Goal: Task Accomplishment & Management: Manage account settings

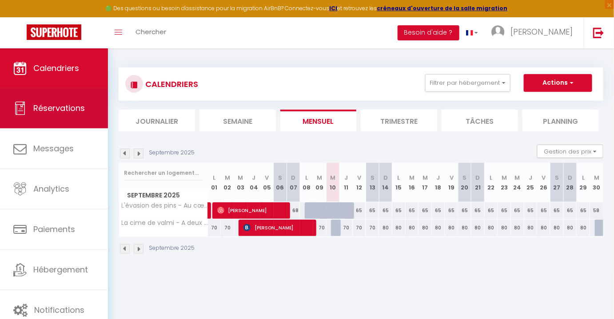
click at [78, 115] on link "Réservations" at bounding box center [54, 108] width 108 height 40
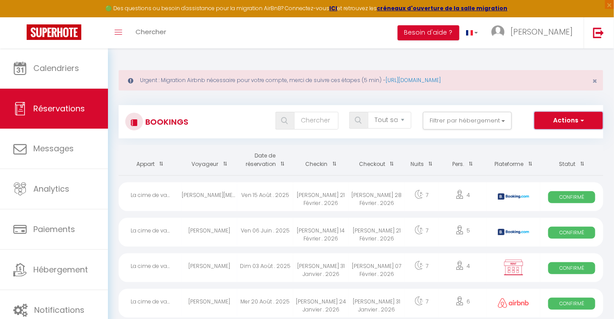
click at [567, 121] on button "Actions" at bounding box center [568, 121] width 68 height 18
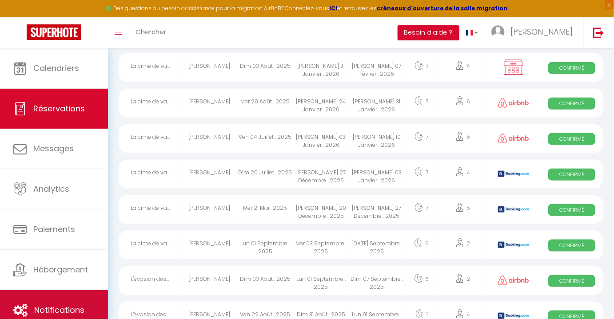
scroll to position [202, 0]
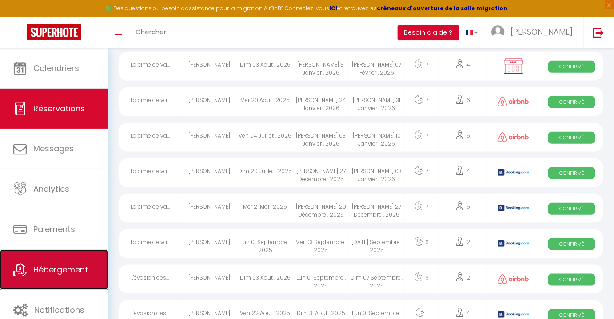
click at [81, 282] on link "Hébergement" at bounding box center [54, 270] width 108 height 40
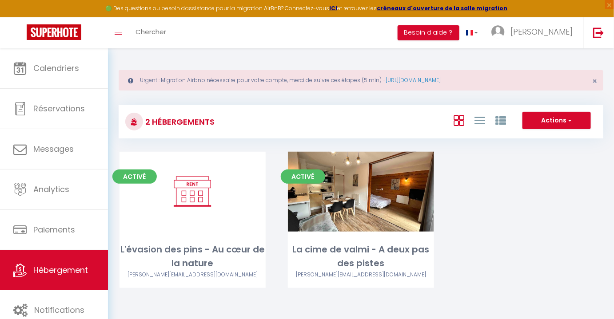
click at [531, 130] on div "Actions Créer un Hébergement Nouveau groupe" at bounding box center [441, 122] width 322 height 20
click at [534, 127] on button "Actions" at bounding box center [556, 121] width 68 height 18
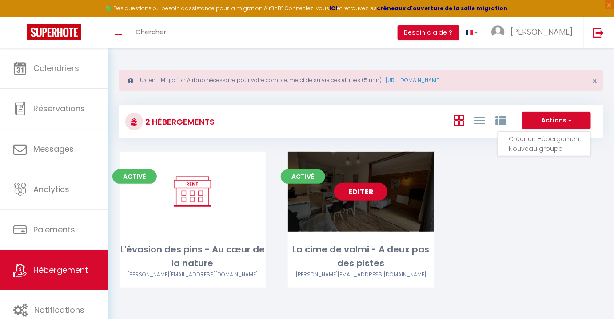
click at [402, 231] on div "Editer" at bounding box center [361, 192] width 146 height 80
click at [360, 191] on link "Editer" at bounding box center [360, 192] width 53 height 18
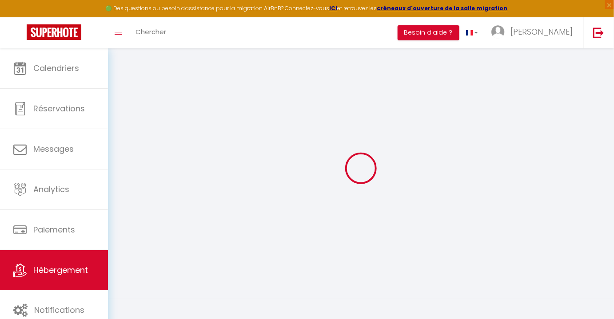
scroll to position [48, 0]
select select
checkbox input "false"
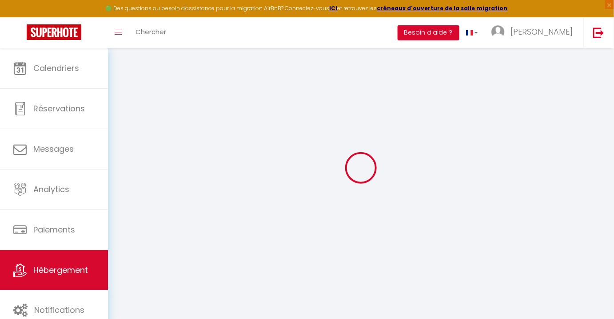
checkbox input "false"
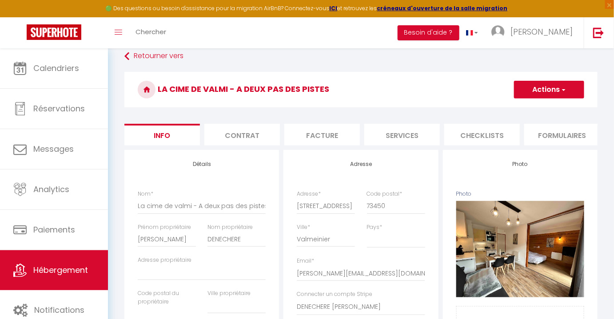
click at [247, 139] on li "Contrat" at bounding box center [241, 135] width 75 height 22
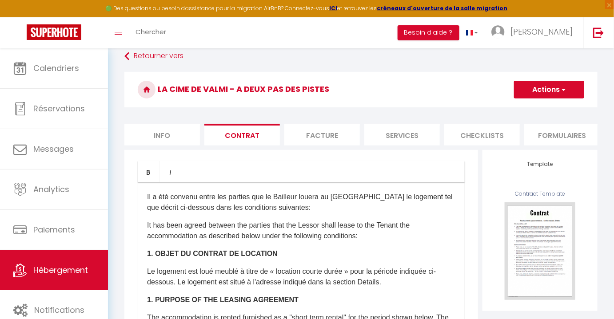
click at [320, 129] on li "Facture" at bounding box center [321, 135] width 75 height 22
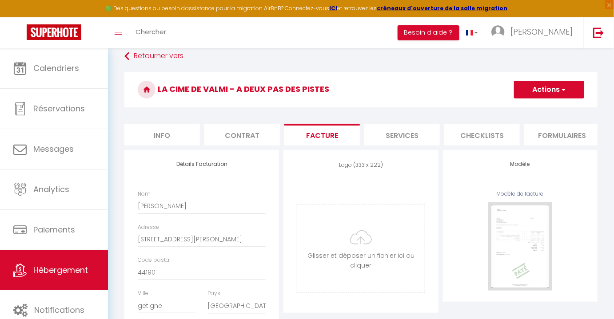
click at [370, 127] on li "Services" at bounding box center [401, 135] width 75 height 22
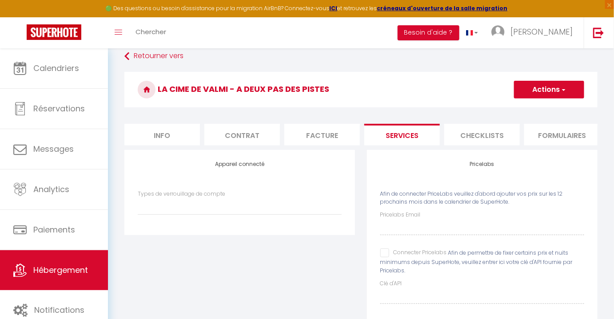
select select
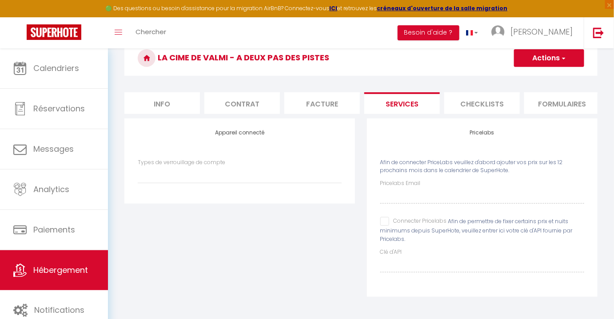
scroll to position [85, 0]
click at [463, 104] on li "Checklists" at bounding box center [481, 103] width 75 height 22
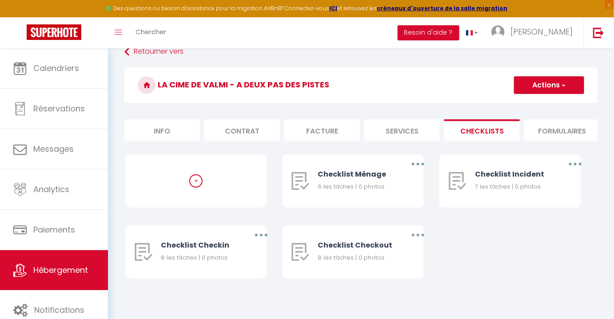
click at [575, 129] on li "Formulaires" at bounding box center [561, 130] width 75 height 22
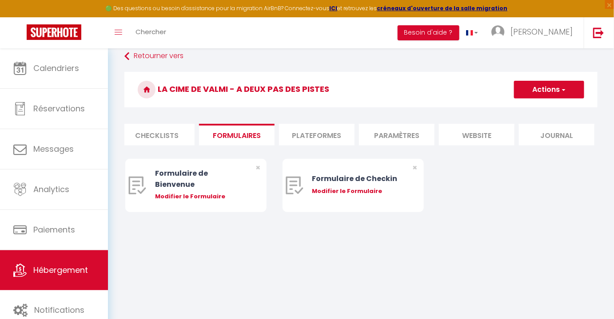
scroll to position [0, 326]
click at [315, 138] on li "Plateformes" at bounding box center [315, 135] width 75 height 22
select select
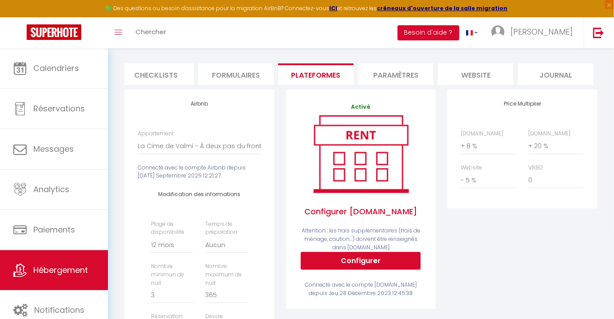
scroll to position [89, 0]
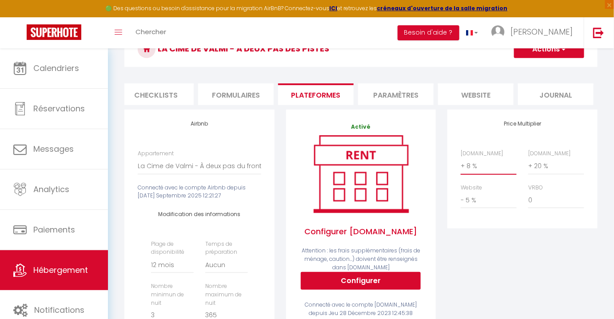
click at [468, 169] on select "0 + 1 % + 2 % + 3 % + 4 % + 5 % + 6 % + 7 % + 8 % + 9 %" at bounding box center [488, 166] width 56 height 17
select select "+ 15 %"
click at [460, 163] on select "0 + 1 % + 2 % + 3 % + 4 % + 5 % + 6 % + 7 % + 8 % + 9 %" at bounding box center [488, 166] width 56 height 17
select select
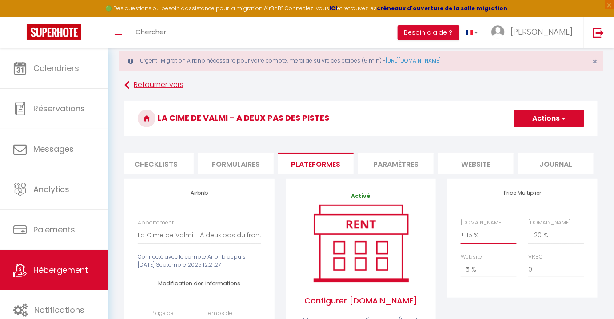
scroll to position [8, 0]
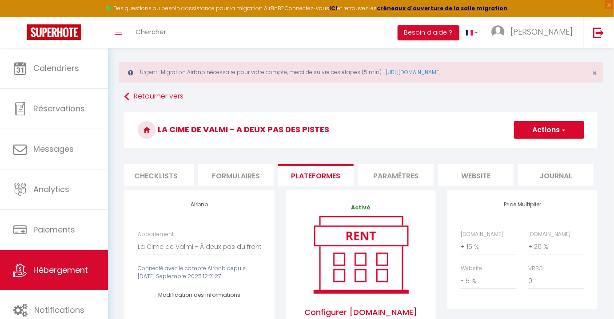
click at [563, 133] on span "button" at bounding box center [563, 130] width 6 height 9
click at [534, 152] on link "Enregistrer" at bounding box center [548, 150] width 70 height 12
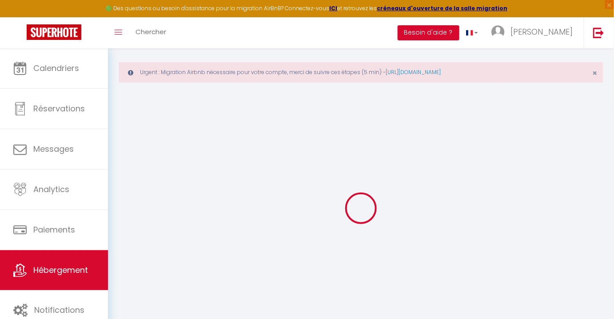
select select "365"
select select "well_reviewed_guests"
select select "EUR"
select select
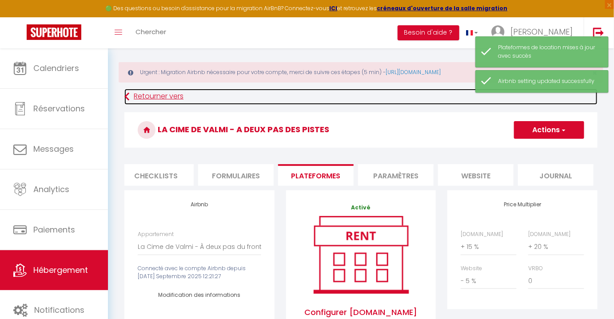
click at [147, 98] on link "Retourner vers" at bounding box center [360, 97] width 473 height 16
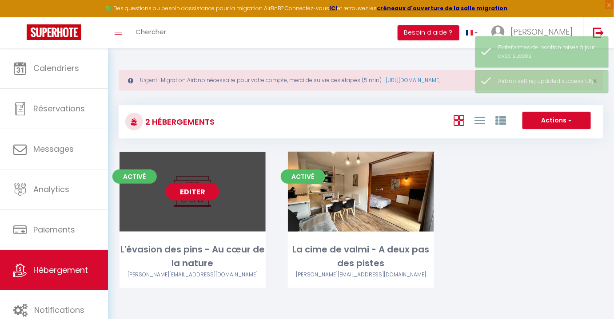
click at [194, 192] on link "Editer" at bounding box center [192, 192] width 53 height 18
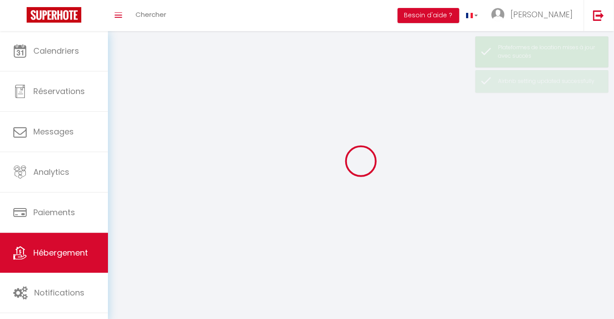
select select "1"
select select "28"
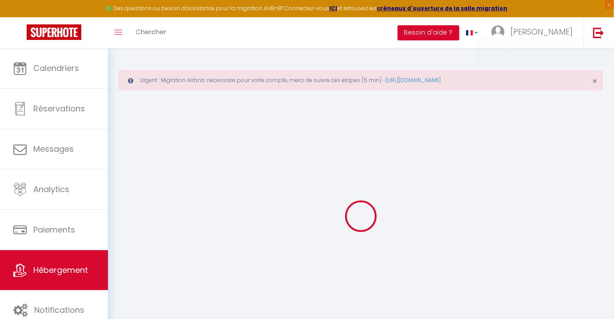
select select
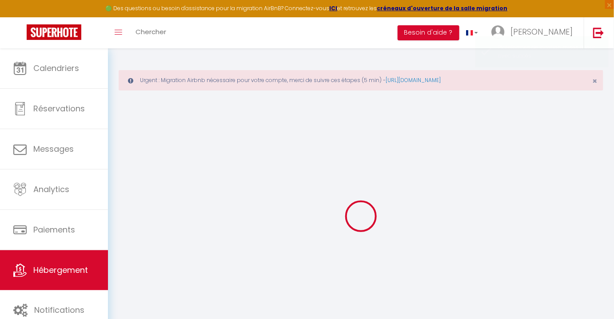
select select
checkbox input "false"
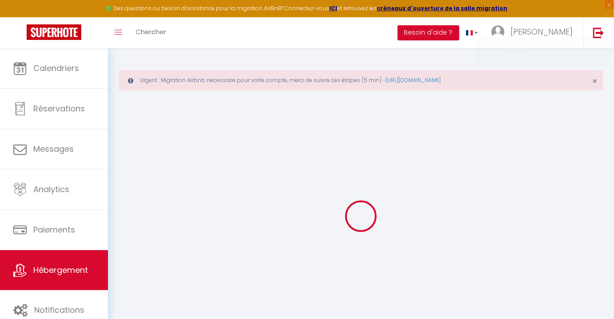
select select
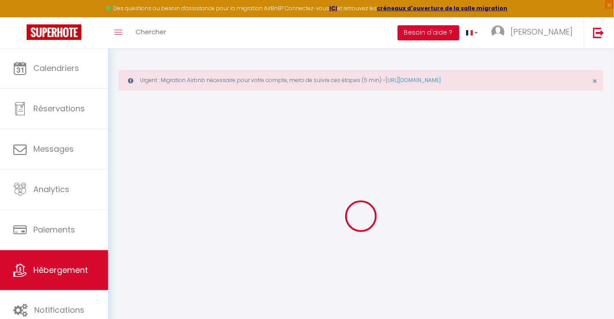
select select
checkbox input "false"
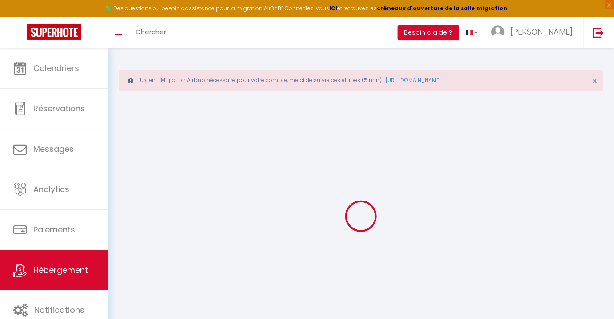
checkbox input "false"
select select
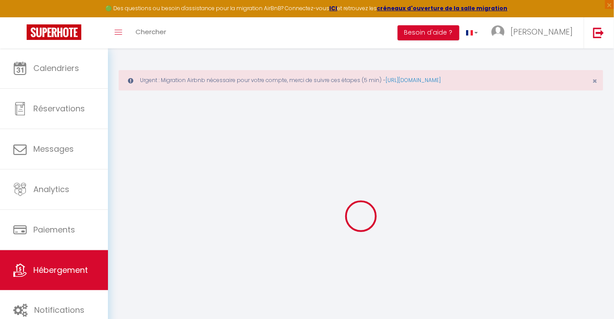
select select
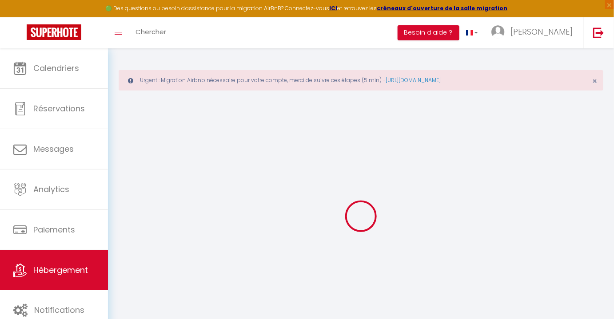
checkbox input "false"
select select
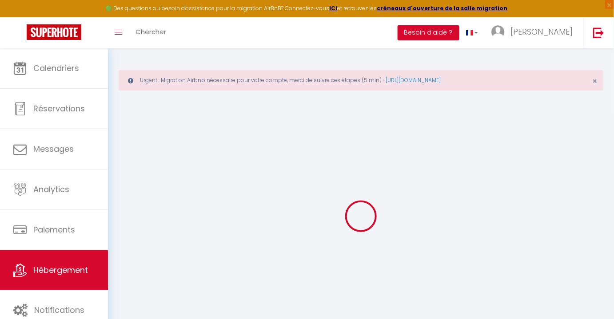
select select
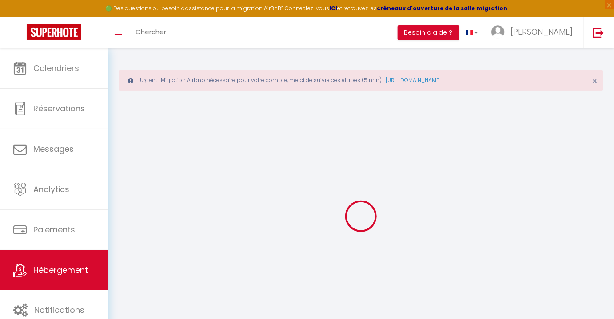
select select
checkbox input "false"
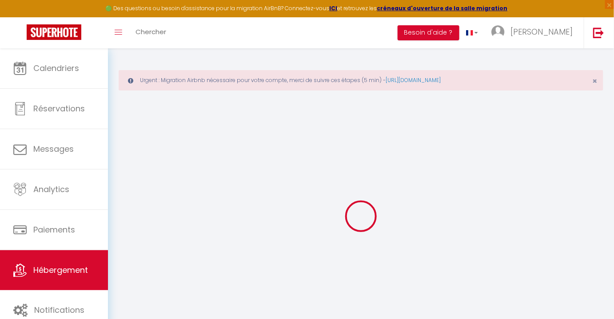
checkbox input "false"
select select
type input "L'évasion des pins - Au cœur de la nature"
type input "[PERSON_NAME]"
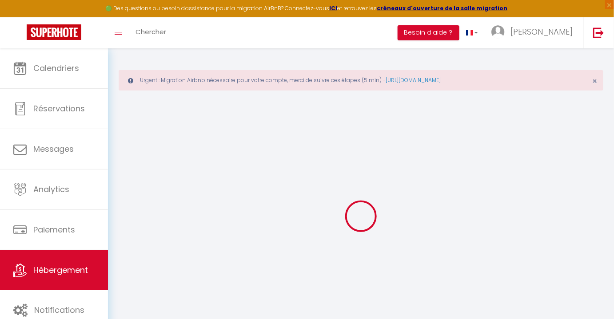
type input "DENECHERE"
select select "houses"
select select "4"
select select "2"
type input "45"
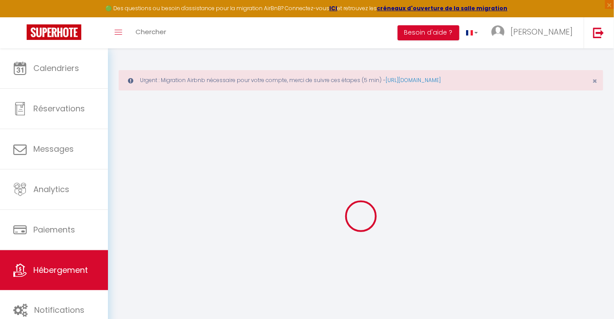
type input "45"
type input "1.00"
type input "400"
select select
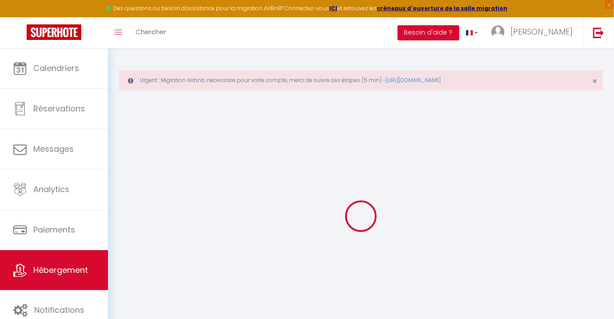
select select
type input "[STREET_ADDRESS]"
type input "85160"
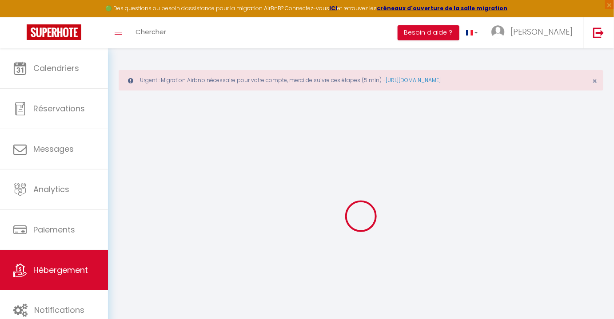
type input "[GEOGRAPHIC_DATA][PERSON_NAME]"
type input "[PERSON_NAME][EMAIL_ADDRESS][DOMAIN_NAME]"
select select "5949"
checkbox input "false"
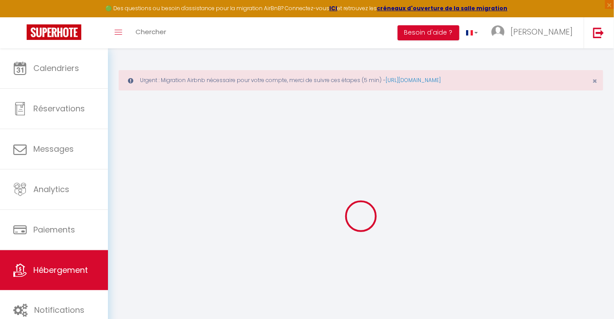
checkbox input "false"
type input "0"
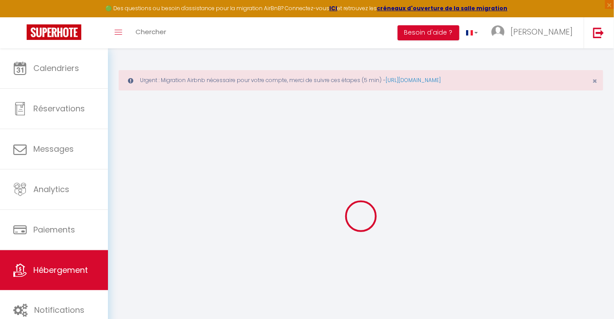
type input "0"
select select
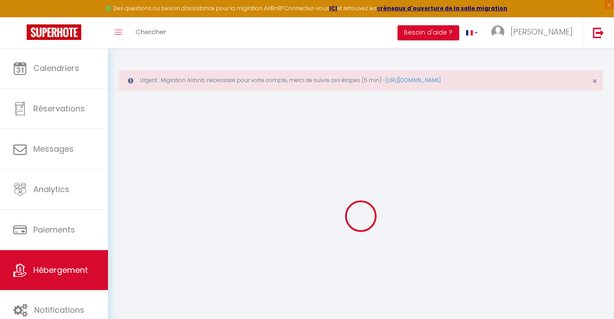
select select
checkbox input "false"
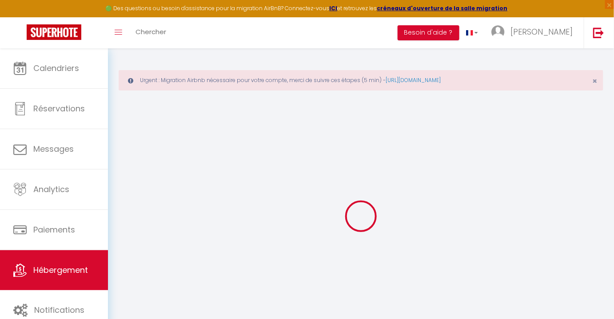
select select "+ 8 %"
select select "+ 20 %"
select select "- 5 %"
checkbox input "false"
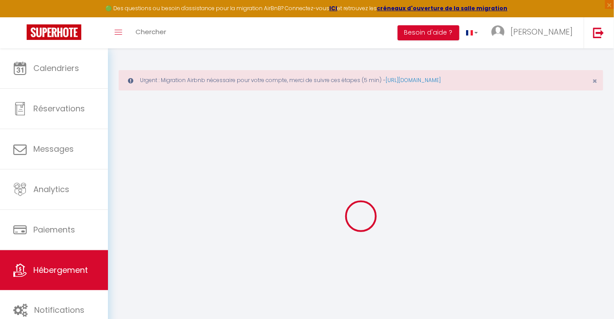
checkbox input "false"
select select "15:00"
select select
select select "10:00"
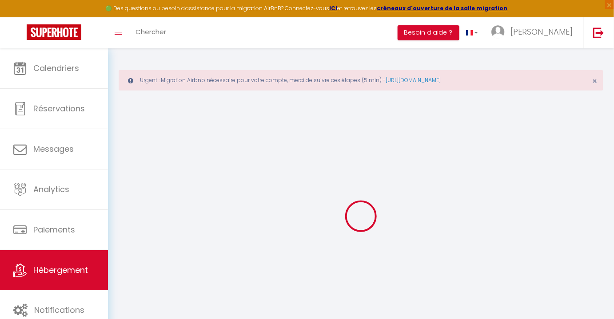
select select "30"
select select "120"
select select "270"
select select "well_reviewed_guests"
select select "EUR"
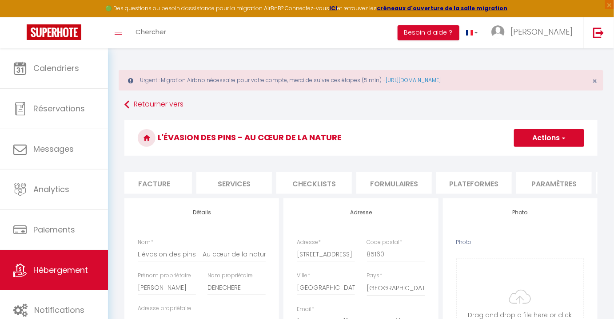
scroll to position [0, 182]
click at [463, 185] on li "Plateformes" at bounding box center [458, 183] width 75 height 22
select select
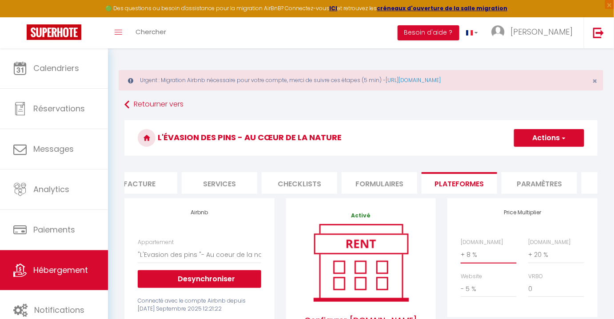
click at [473, 259] on select "0 + 1 % + 2 % + 3 % + 4 % + 5 % + 6 % + 7 % + 8 % + 9 %" at bounding box center [488, 254] width 56 height 17
select select "+ 15 %"
click at [460, 252] on select "0 + 1 % + 2 % + 3 % + 4 % + 5 % + 6 % + 7 % + 8 % + 9 %" at bounding box center [488, 254] width 56 height 17
select select
click at [561, 141] on span "button" at bounding box center [563, 138] width 6 height 9
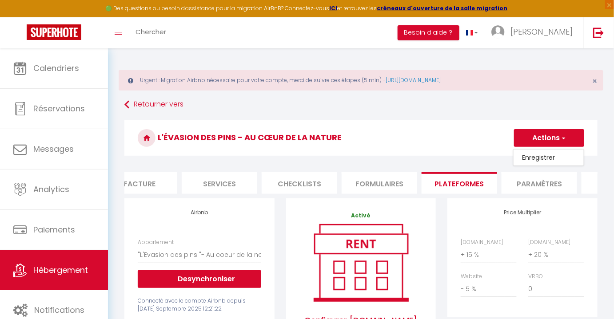
click at [540, 156] on link "Enregistrer" at bounding box center [548, 158] width 70 height 12
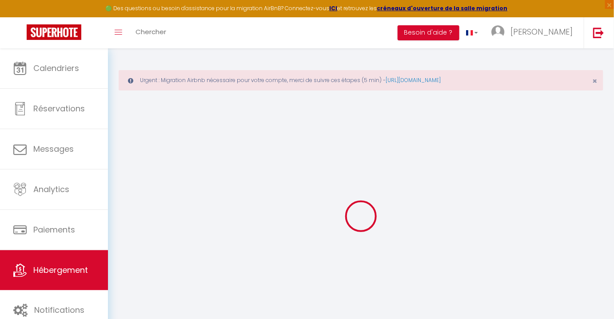
select select "270"
select select "well_reviewed_guests"
select select "EUR"
select select
